Goal: Information Seeking & Learning: Learn about a topic

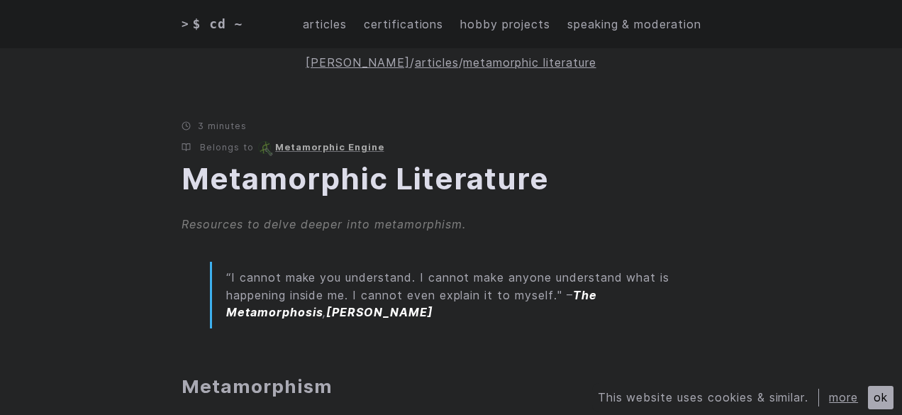
click at [306, 169] on link "Metamorphic Literature" at bounding box center [364, 178] width 367 height 36
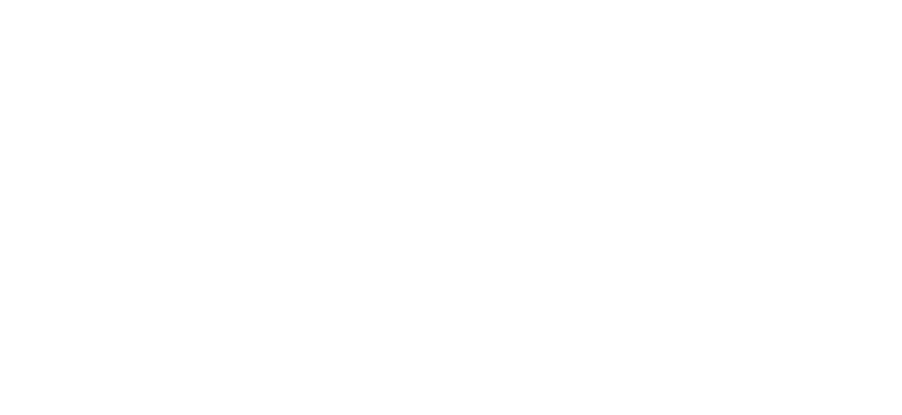
click at [0, 0] on html at bounding box center [0, 0] width 0 height 0
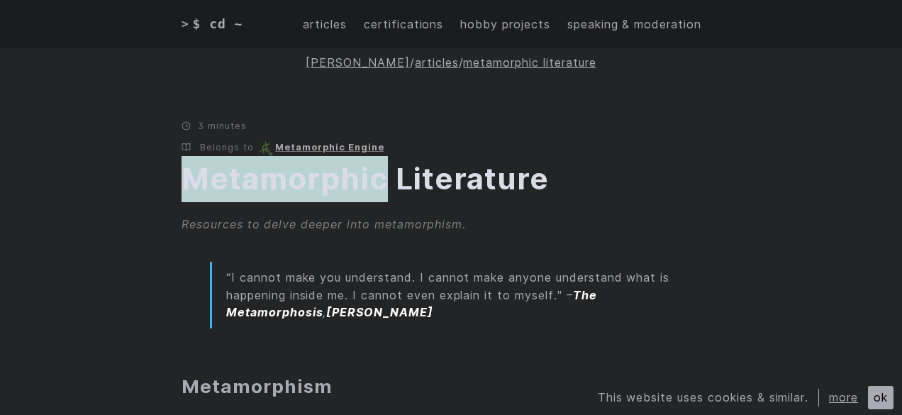
drag, startPoint x: 155, startPoint y: 181, endPoint x: 383, endPoint y: 177, distance: 229.0
copy link "Metamorphic"
